Goal: Transaction & Acquisition: Purchase product/service

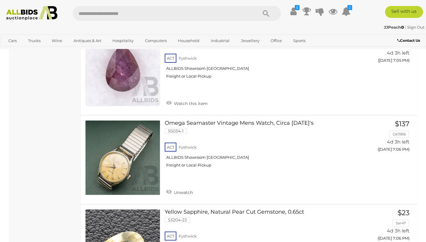
scroll to position [4353, 0]
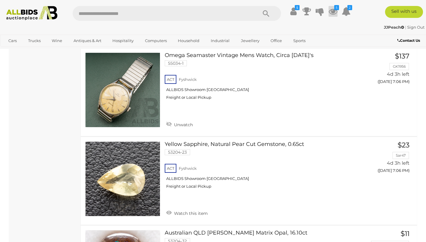
click at [335, 12] on icon at bounding box center [332, 11] width 9 height 11
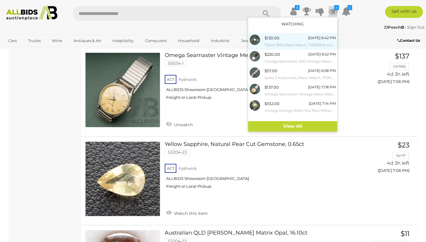
click at [273, 40] on span "$130.00" at bounding box center [271, 38] width 15 height 5
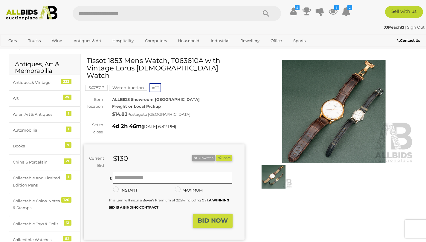
scroll to position [14, 0]
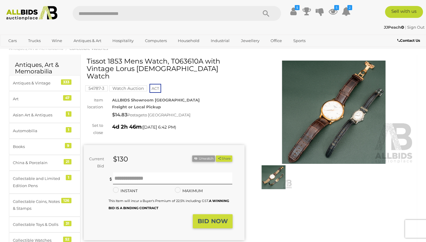
click at [306, 121] on img at bounding box center [333, 112] width 161 height 103
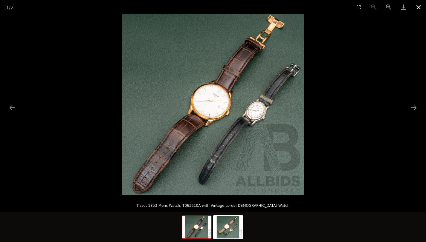
click at [420, 7] on button "Close gallery" at bounding box center [418, 7] width 15 height 14
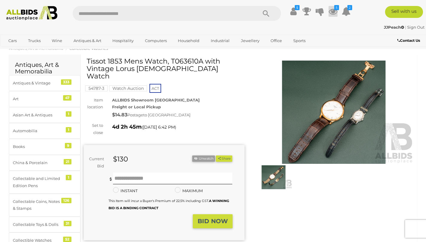
click at [332, 13] on icon at bounding box center [332, 11] width 9 height 11
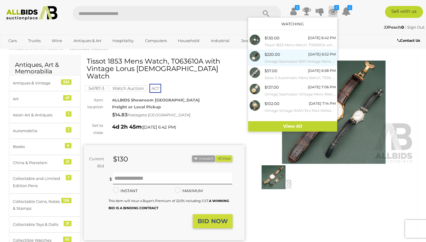
click at [278, 57] on span "$220.00" at bounding box center [272, 54] width 16 height 5
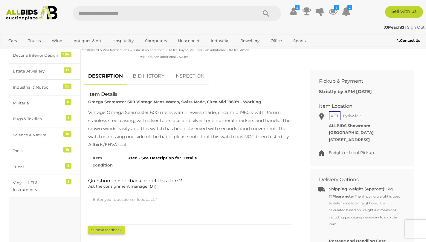
scroll to position [233, 0]
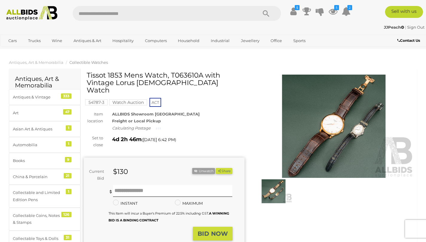
scroll to position [14, 0]
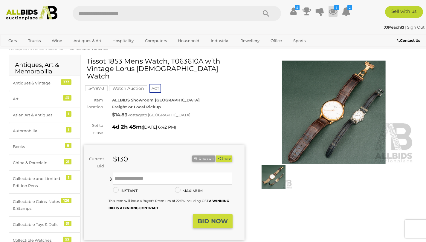
click at [332, 11] on icon at bounding box center [332, 11] width 9 height 11
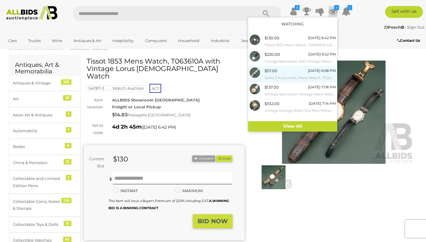
click at [276, 73] on span "$57.00" at bounding box center [270, 70] width 13 height 5
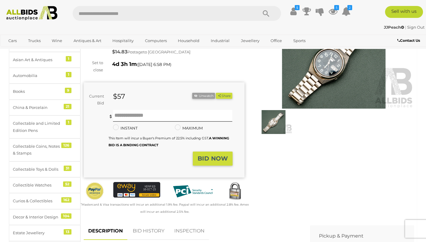
scroll to position [15, 0]
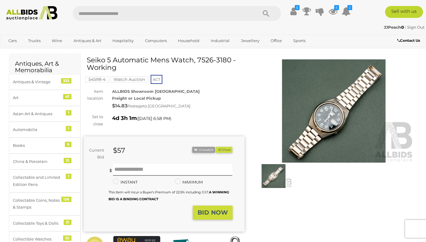
click at [339, 131] on img at bounding box center [333, 110] width 161 height 103
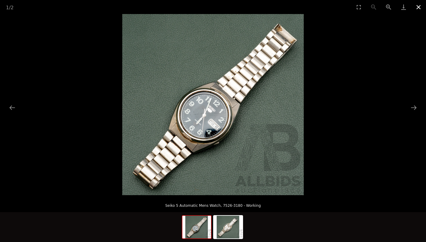
click at [414, 5] on button "Close gallery" at bounding box center [418, 7] width 15 height 14
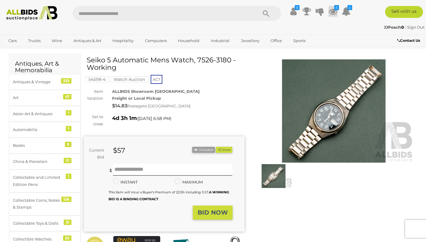
click at [335, 8] on icon "5" at bounding box center [336, 7] width 5 height 5
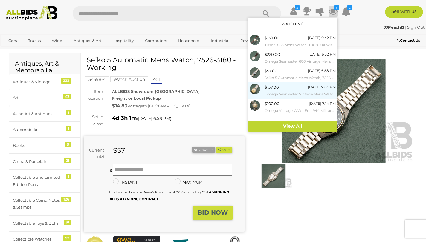
click at [273, 91] on small "Omega Seamaster Vintage Mens Watch, Circa [DATE]'s" at bounding box center [299, 94] width 71 height 7
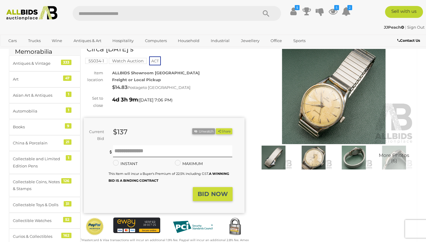
scroll to position [27, 0]
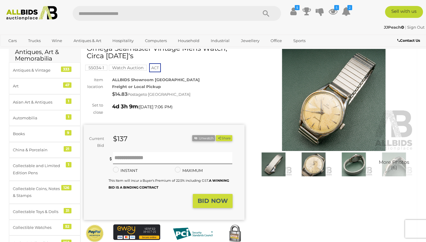
click at [303, 120] on img at bounding box center [333, 99] width 161 height 103
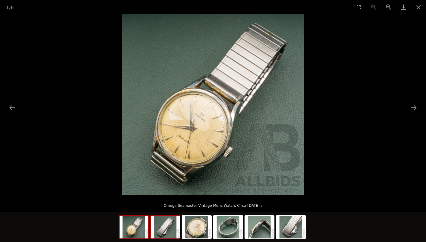
click at [165, 227] on img at bounding box center [165, 227] width 29 height 23
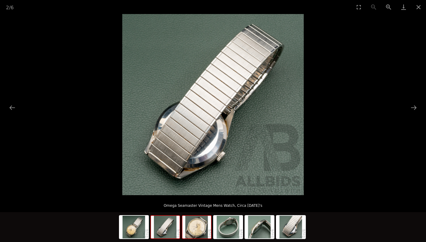
click at [193, 230] on img at bounding box center [196, 227] width 29 height 23
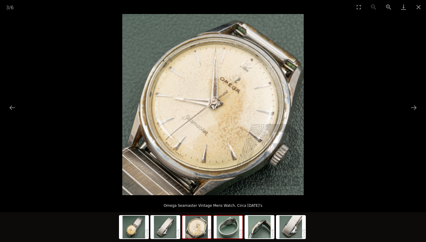
click at [228, 231] on img at bounding box center [228, 227] width 29 height 23
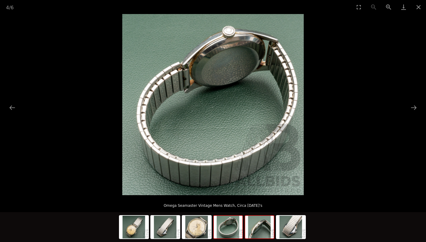
click at [262, 229] on img at bounding box center [259, 227] width 29 height 23
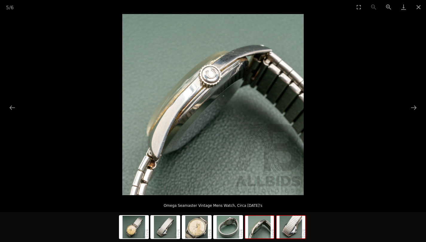
click at [281, 226] on img at bounding box center [290, 227] width 29 height 23
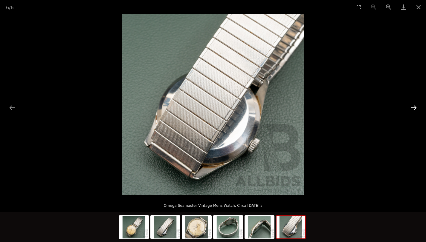
click at [411, 106] on button "Next slide" at bounding box center [413, 108] width 13 height 12
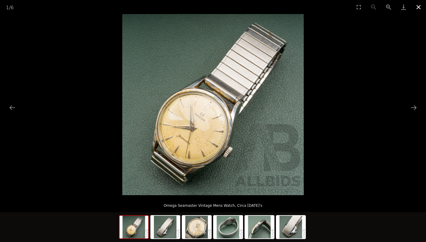
click at [416, 8] on button "Close gallery" at bounding box center [418, 7] width 15 height 14
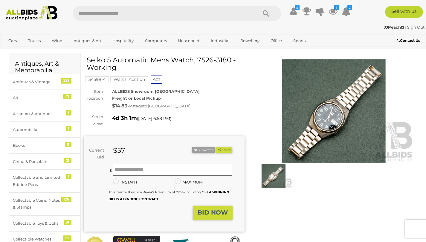
scroll to position [17, 0]
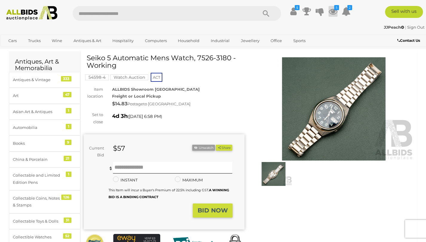
click at [336, 12] on icon at bounding box center [332, 11] width 9 height 11
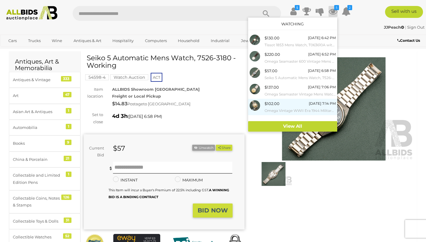
click at [271, 107] on div "$102.00" at bounding box center [271, 103] width 15 height 7
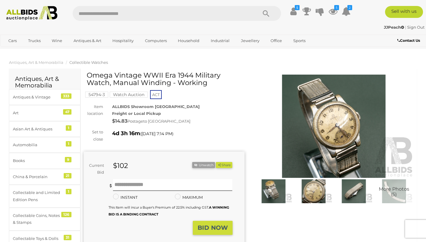
click at [310, 138] on img at bounding box center [333, 126] width 161 height 103
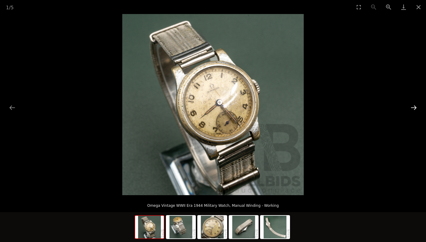
click at [413, 108] on button "Next slide" at bounding box center [413, 108] width 13 height 12
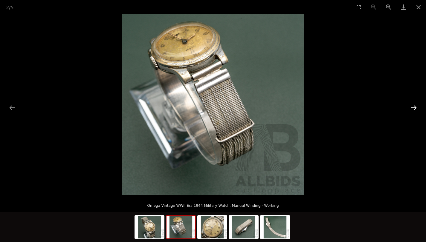
click at [413, 108] on button "Next slide" at bounding box center [413, 108] width 13 height 12
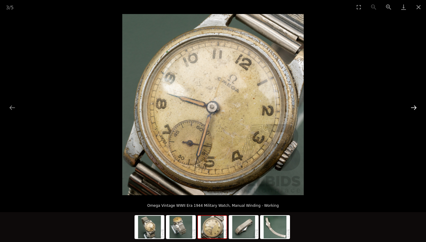
click at [413, 108] on button "Next slide" at bounding box center [413, 108] width 13 height 12
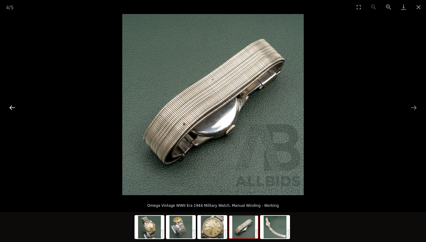
click at [11, 109] on button "Previous slide" at bounding box center [12, 108] width 13 height 12
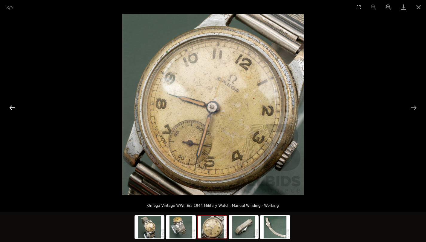
click at [7, 111] on button "Previous slide" at bounding box center [12, 108] width 13 height 12
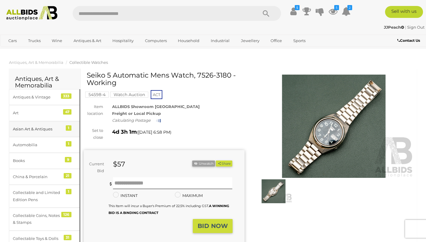
scroll to position [17, 0]
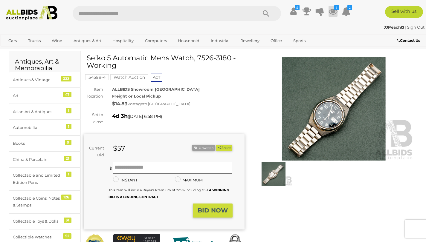
click at [331, 9] on icon at bounding box center [332, 11] width 9 height 11
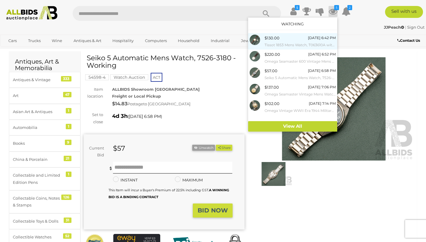
click at [280, 41] on div "$130.00 [DATE] 6:42 PM Tissot 1853 Mens Watch, T063610A with Vintage Lorus [DEM…" at bounding box center [299, 41] width 71 height 13
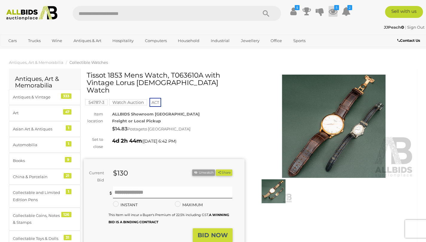
click at [336, 9] on icon "5" at bounding box center [336, 7] width 5 height 5
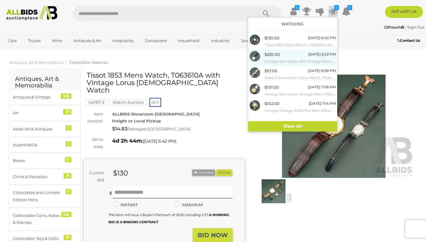
click at [276, 54] on span "$220.00" at bounding box center [272, 54] width 16 height 5
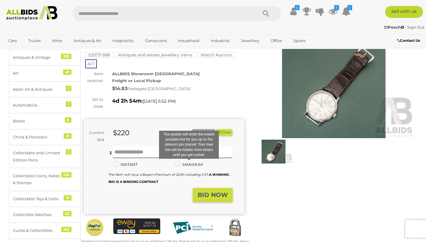
scroll to position [40, 0]
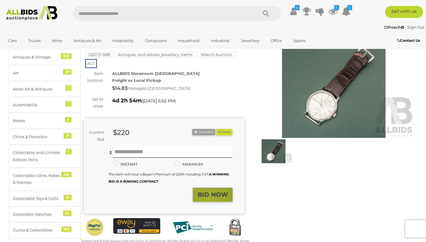
click at [209, 198] on strong "BID NOW" at bounding box center [212, 194] width 30 height 7
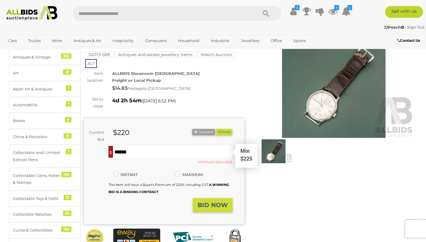
click at [124, 150] on input "text" at bounding box center [172, 152] width 119 height 12
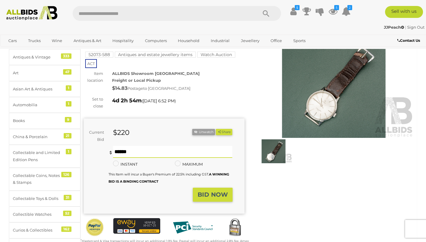
type input "***"
click at [209, 194] on strong "BID NOW" at bounding box center [212, 194] width 30 height 7
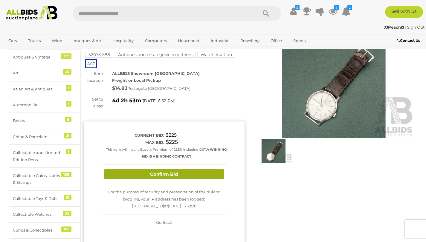
click at [172, 174] on button "Confirm Bid" at bounding box center [163, 174] width 119 height 10
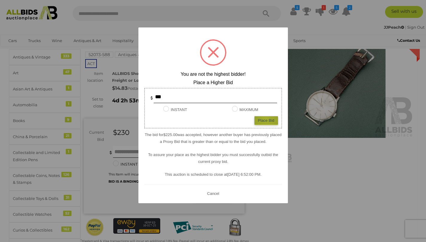
click at [266, 119] on div "Place Bid" at bounding box center [266, 120] width 24 height 9
type input "***"
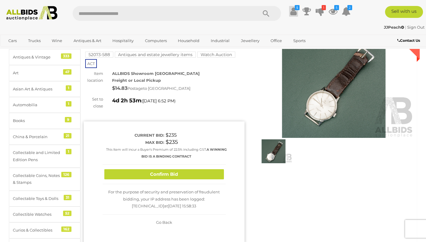
click at [295, 12] on icon at bounding box center [293, 11] width 6 height 11
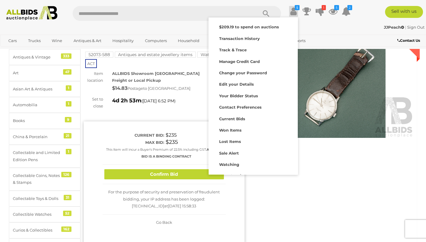
click at [295, 12] on icon at bounding box center [293, 11] width 6 height 11
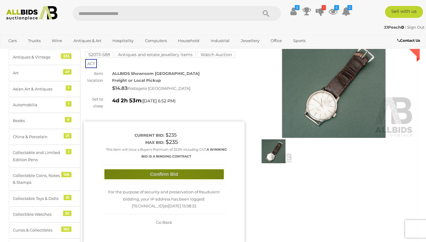
click at [167, 175] on button "Confirm Bid" at bounding box center [163, 174] width 119 height 10
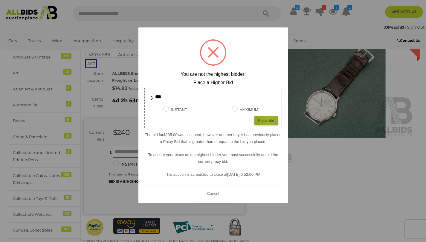
click at [269, 120] on div "Place Bid" at bounding box center [266, 120] width 24 height 9
type input "***"
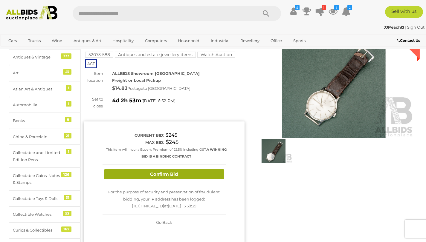
click at [191, 172] on button "Confirm Bid" at bounding box center [163, 174] width 119 height 10
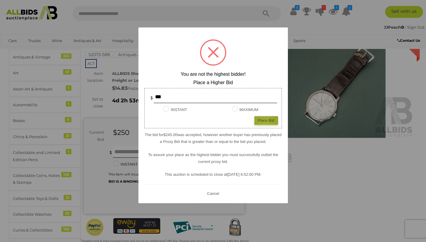
click at [265, 123] on div "Place Bid" at bounding box center [266, 120] width 24 height 9
type input "***"
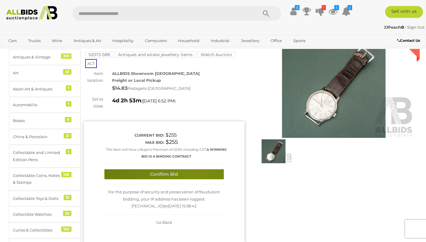
click at [193, 173] on button "Confirm Bid" at bounding box center [163, 174] width 119 height 10
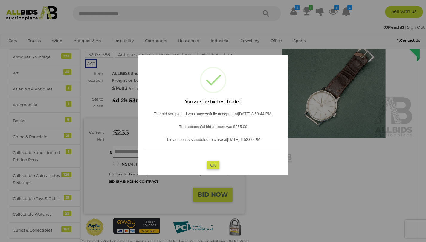
click at [211, 166] on button "OK" at bounding box center [212, 165] width 13 height 9
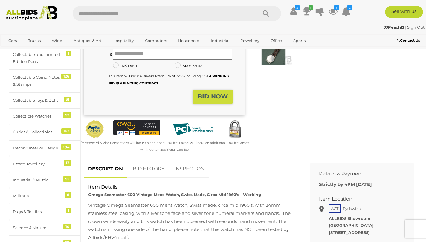
scroll to position [0, 0]
